Goal: Register for event/course

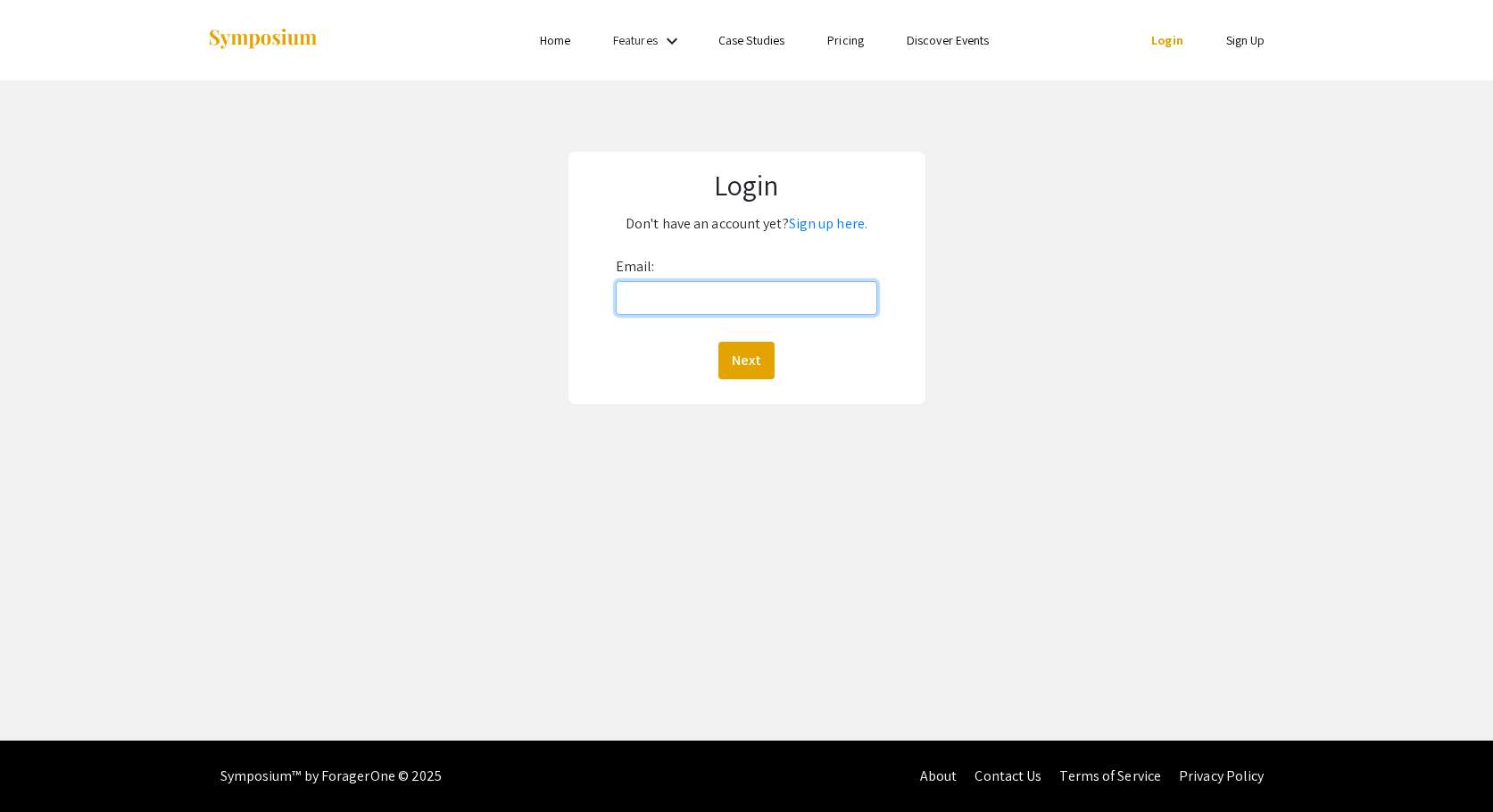
click at [784, 301] on input "Email:" at bounding box center [746, 298] width 262 height 34
type input "gossmand@luther.edu"
click at [734, 354] on button "Next" at bounding box center [746, 360] width 56 height 37
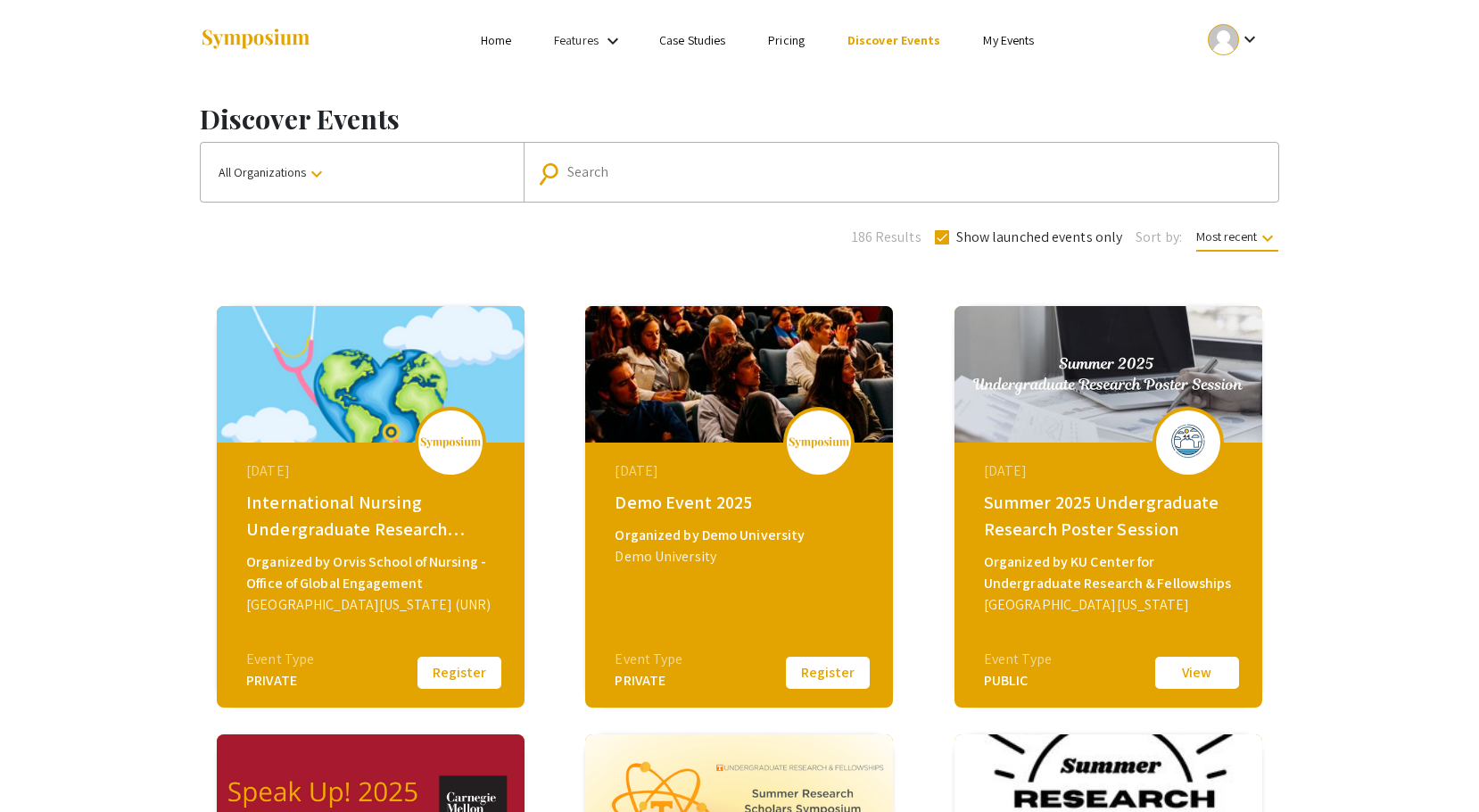
click at [1011, 40] on link "My Events" at bounding box center [1009, 39] width 51 height 16
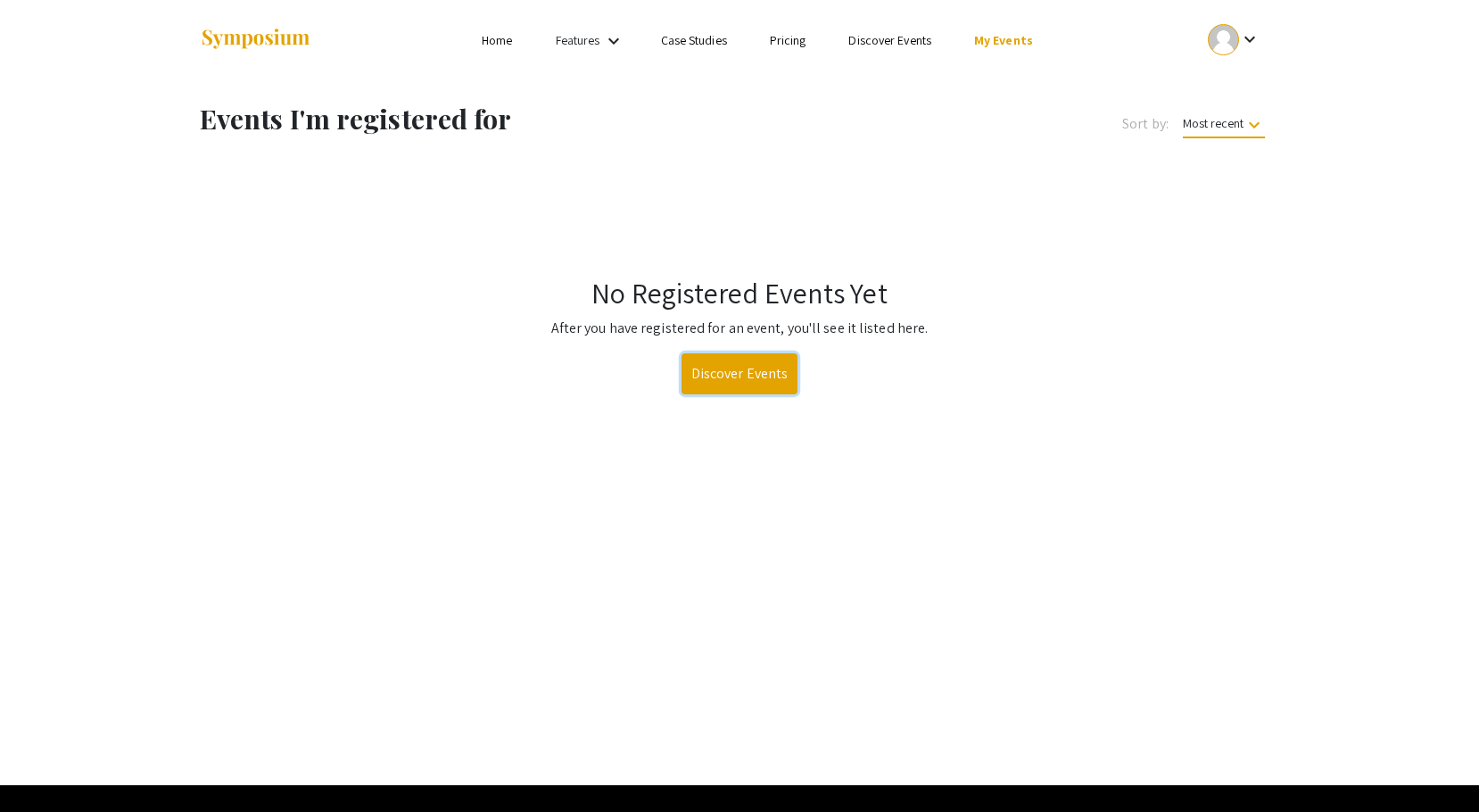
click at [740, 383] on link "Discover Events" at bounding box center [740, 373] width 117 height 41
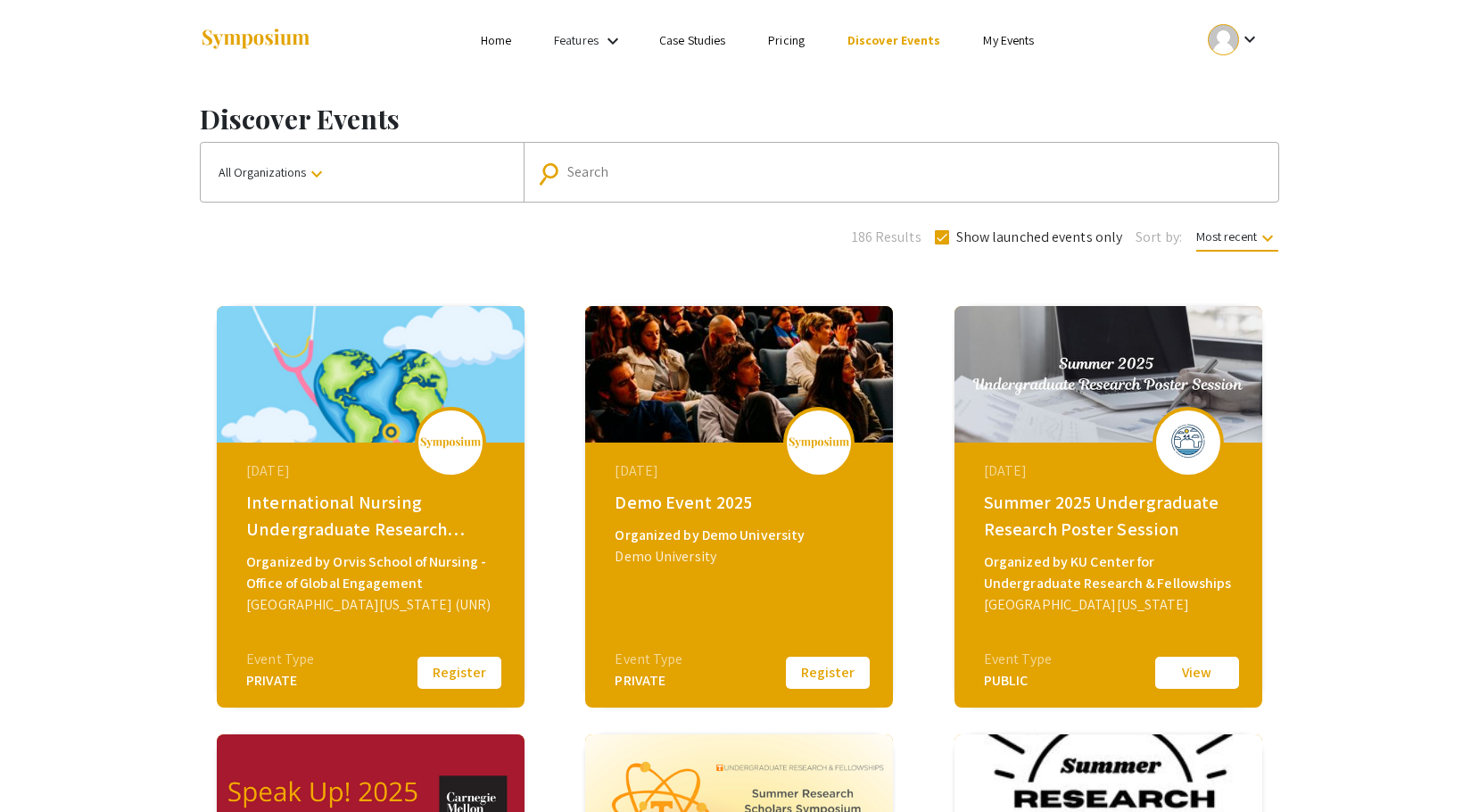
click at [305, 175] on span "All Organizations keyboard_arrow_down" at bounding box center [273, 171] width 109 height 16
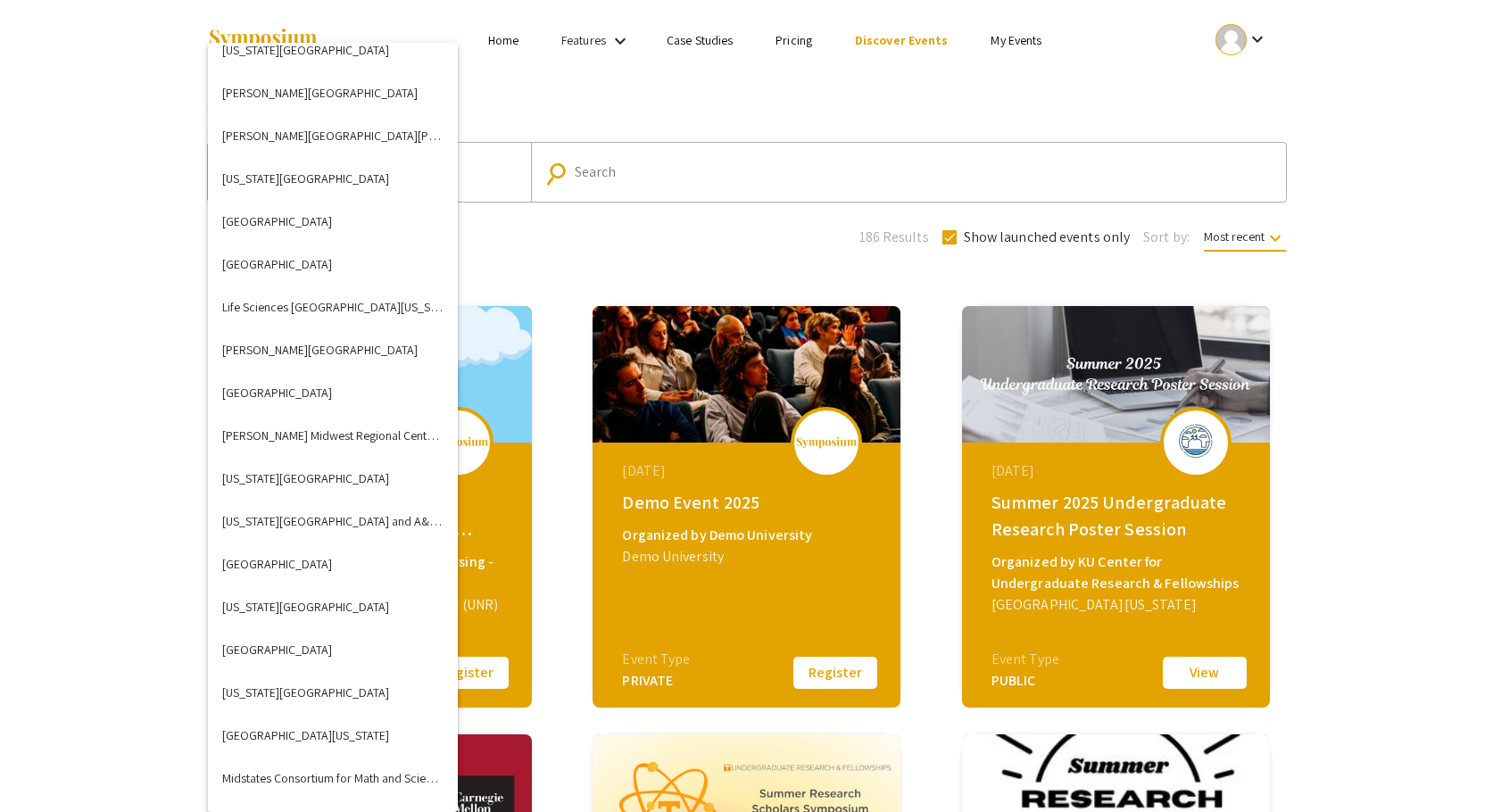
scroll to position [2855, 0]
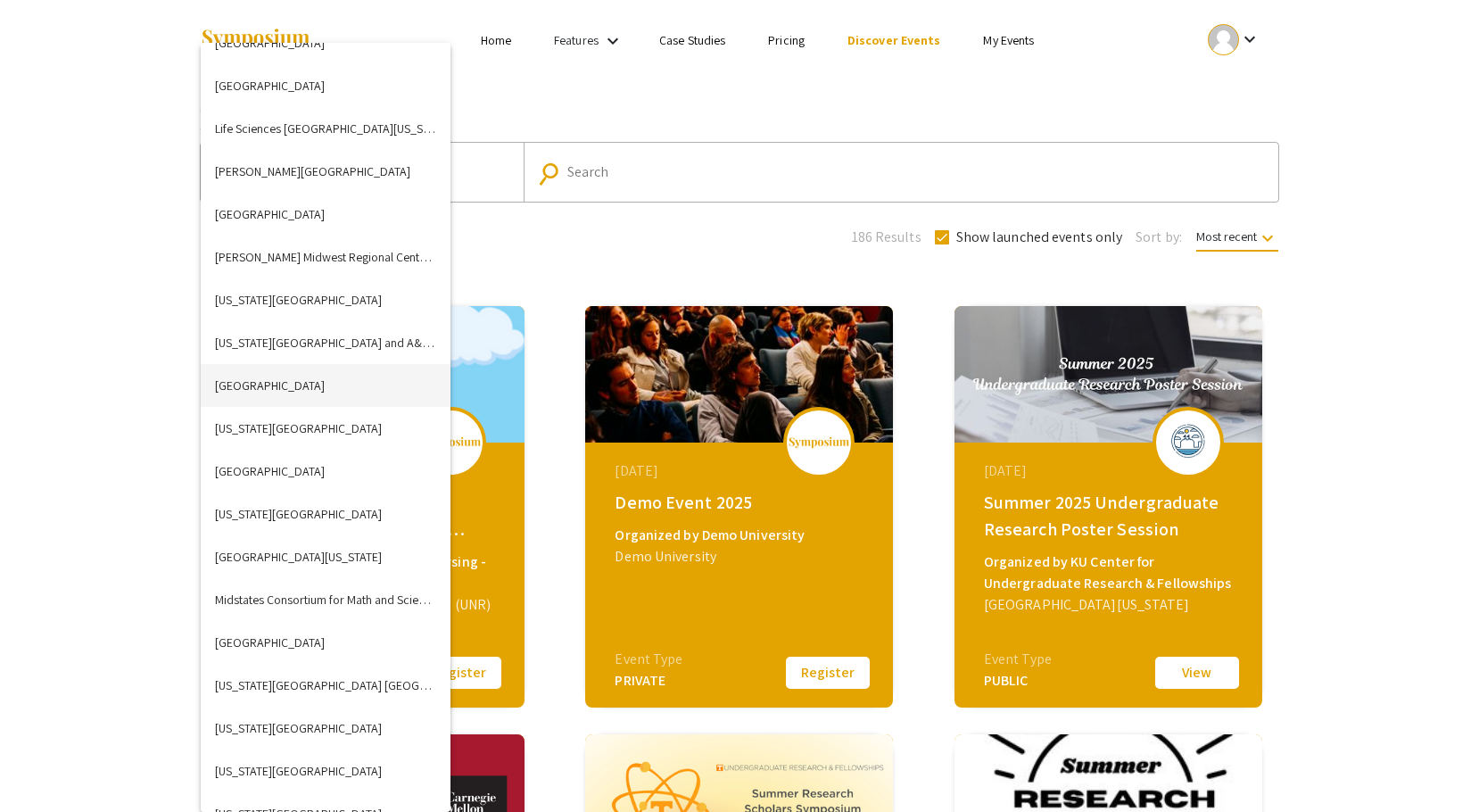
click at [251, 386] on button "Luther College" at bounding box center [326, 386] width 250 height 43
checkbox input "false"
